Goal: Information Seeking & Learning: Learn about a topic

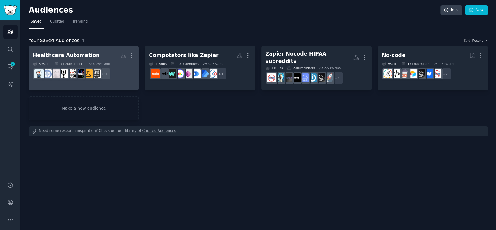
click at [107, 51] on h2 "Healthcare Automation More" at bounding box center [84, 55] width 102 height 10
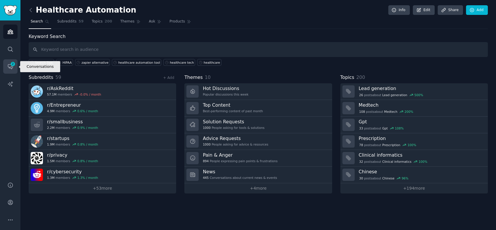
click at [11, 63] on span "2" at bounding box center [12, 64] width 5 height 4
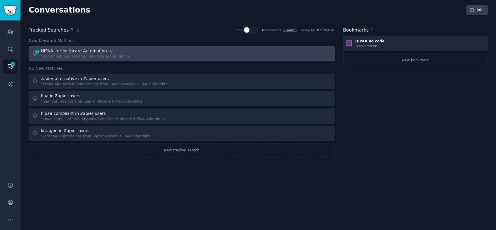
click at [140, 49] on div "2 HIPAA in Healthcare Automation "HIPAA" submissions from Healthcare Automation" at bounding box center [105, 53] width 146 height 11
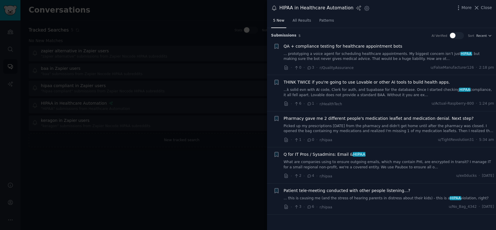
click at [366, 90] on link "...k solid evn with AI code, Clerk for auth, and Supabase for the database. Onc…" at bounding box center [389, 92] width 211 height 10
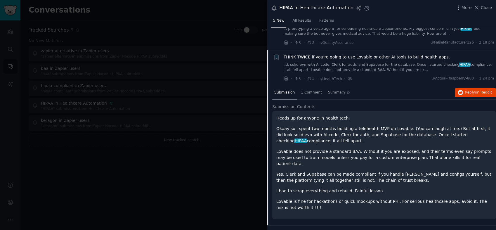
scroll to position [47, 0]
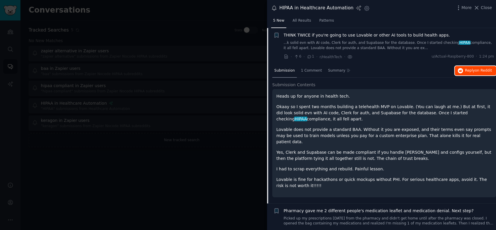
click at [480, 71] on span "on Reddit" at bounding box center [483, 70] width 17 height 4
click at [489, 9] on span "Close" at bounding box center [486, 8] width 11 height 6
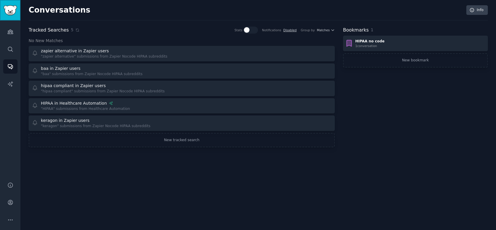
click at [16, 1] on link "Sidebar" at bounding box center [10, 10] width 20 height 20
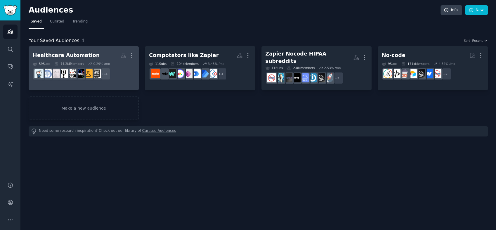
click at [74, 54] on div "Healthcare Automation" at bounding box center [66, 55] width 67 height 7
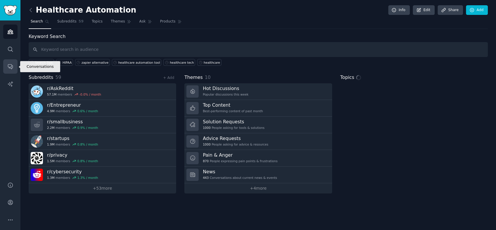
click at [4, 63] on link "Conversations" at bounding box center [10, 66] width 14 height 14
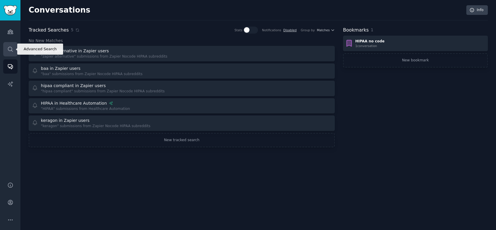
click at [10, 49] on icon "Sidebar" at bounding box center [10, 49] width 6 height 6
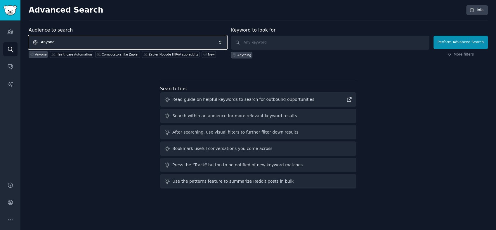
click at [124, 40] on span "Anyone" at bounding box center [128, 42] width 198 height 13
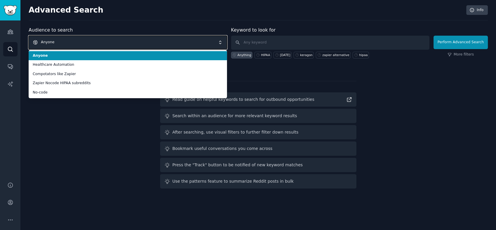
click at [123, 40] on span "Anyone" at bounding box center [128, 42] width 198 height 13
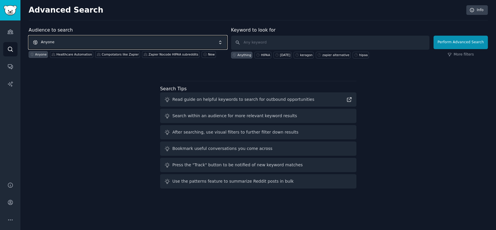
click at [126, 41] on span "Anyone" at bounding box center [128, 42] width 198 height 13
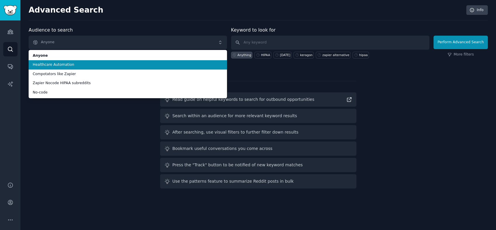
click at [119, 67] on li "Healthcare Automation" at bounding box center [128, 64] width 198 height 9
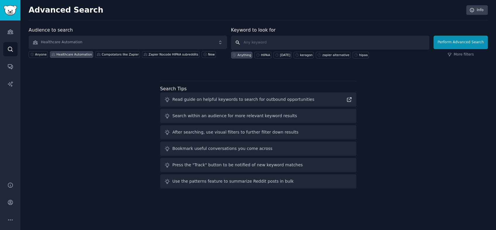
click at [262, 41] on input "text" at bounding box center [330, 43] width 198 height 14
type input "hipaa"
click button "Perform Advanced Search" at bounding box center [460, 42] width 54 height 13
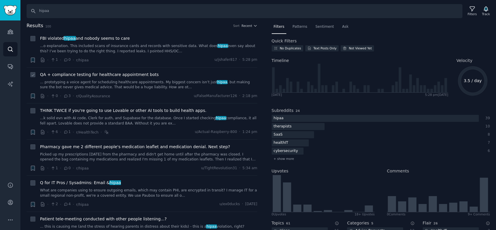
click at [136, 84] on link "... prototyping a voice agent for scheduling healthcare appointments. My bigges…" at bounding box center [148, 85] width 217 height 10
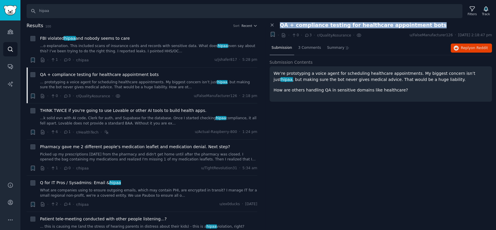
drag, startPoint x: 280, startPoint y: 25, endPoint x: 440, endPoint y: 28, distance: 160.1
click at [440, 28] on div "QA + compliance testing for healthcare appointment bots" at bounding box center [386, 25] width 212 height 6
copy span "QA + compliance testing for healthcare appointment bots"
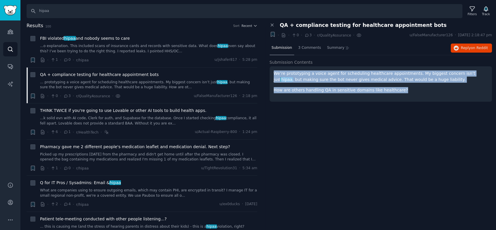
drag, startPoint x: 392, startPoint y: 90, endPoint x: 272, endPoint y: 71, distance: 121.5
click at [272, 71] on div "We’re prototyping a voice agent for scheduling healthcare appointments. My bigg…" at bounding box center [381, 83] width 223 height 35
drag, startPoint x: 272, startPoint y: 71, endPoint x: 286, endPoint y: 75, distance: 15.3
copy div "We’re prototyping a voice agent for scheduling healthcare appointments. My bigg…"
click at [487, 46] on span "on Reddit" at bounding box center [479, 48] width 17 height 4
